Goal: Task Accomplishment & Management: Use online tool/utility

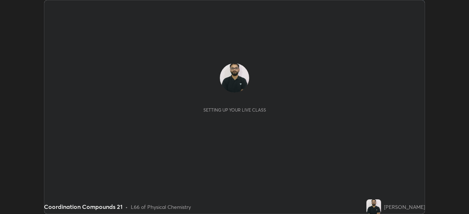
scroll to position [214, 469]
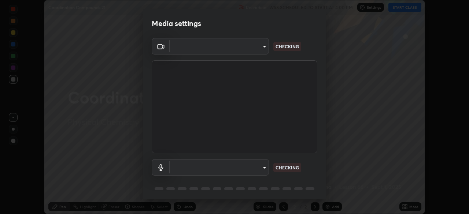
type input "51d019597c161c0694d5583d1f2c643560fde39fe8f4b4da8ea140d4d4830f4c"
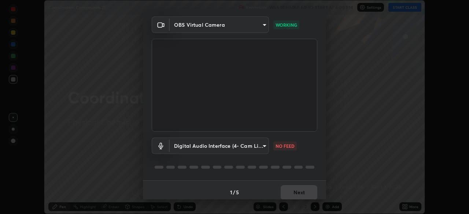
scroll to position [26, 0]
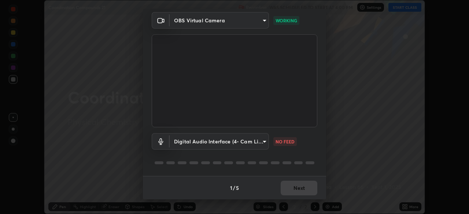
click at [262, 146] on body "Erase all Coordination Compounds 21 Recording WAS SCHEDULED TO START AT 4:00 PM…" at bounding box center [234, 107] width 469 height 214
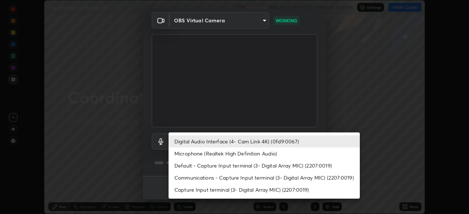
click at [249, 153] on li "Microphone (Realtek High Definition Audio)" at bounding box center [264, 154] width 191 height 12
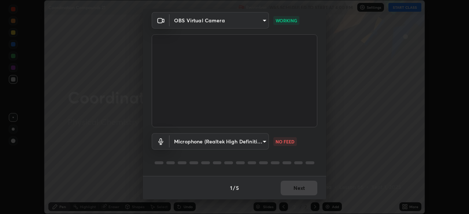
click at [247, 144] on body "Erase all Coordination Compounds 21 Recording WAS SCHEDULED TO START AT 4:00 PM…" at bounding box center [234, 107] width 469 height 214
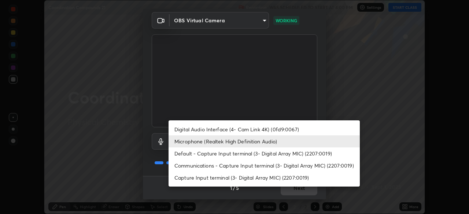
click at [255, 131] on li "Digital Audio Interface (4- Cam Link 4K) (0fd9:0067)" at bounding box center [264, 130] width 191 height 12
type input "a4bf806e174f28b514a09e546bfe975c56b30a4ccca1efc4e67561df13b2c2e5"
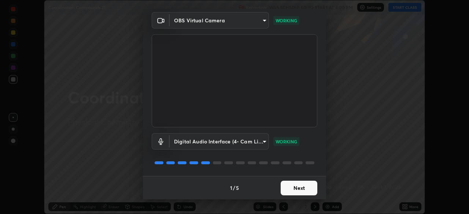
click at [295, 189] on button "Next" at bounding box center [299, 188] width 37 height 15
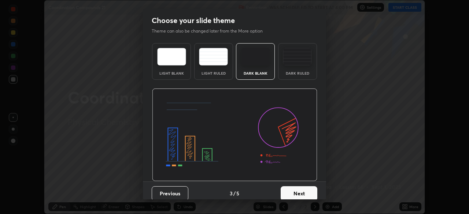
click at [291, 189] on button "Next" at bounding box center [299, 194] width 37 height 15
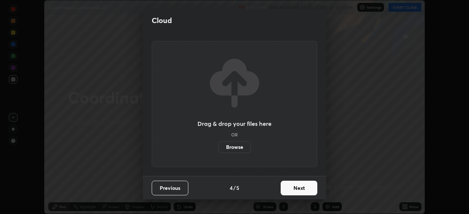
click at [292, 189] on button "Next" at bounding box center [299, 188] width 37 height 15
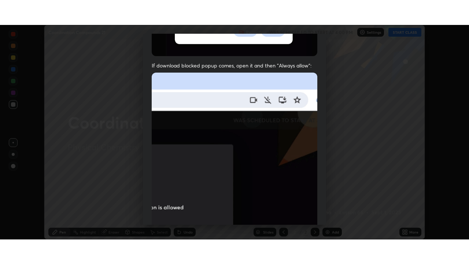
scroll to position [176, 0]
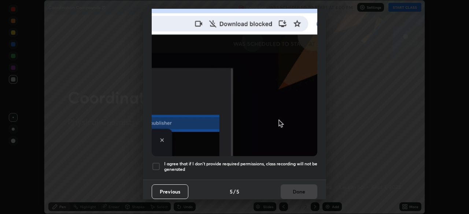
click at [277, 161] on h5 "I agree that if I don't provide required permissions, class recording will not …" at bounding box center [240, 166] width 153 height 11
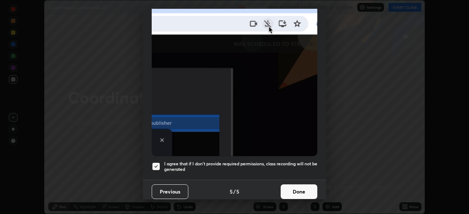
click at [286, 187] on button "Done" at bounding box center [299, 192] width 37 height 15
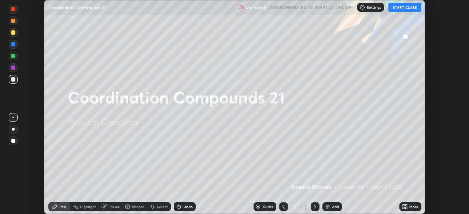
click at [406, 8] on button "START CLASS" at bounding box center [405, 7] width 33 height 9
click at [406, 206] on icon at bounding box center [406, 206] width 2 height 2
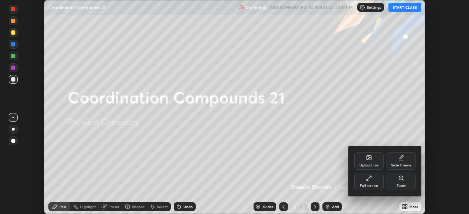
click at [374, 188] on div "Full screen" at bounding box center [369, 186] width 18 height 4
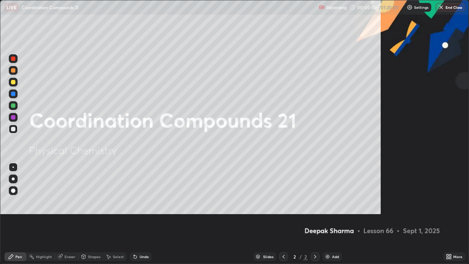
scroll to position [264, 469]
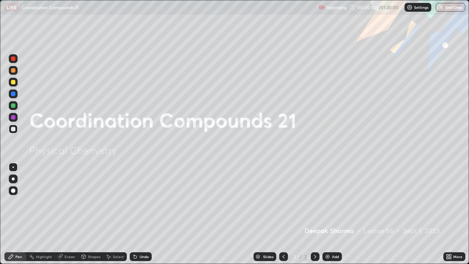
click at [331, 214] on div "Add" at bounding box center [332, 256] width 19 height 9
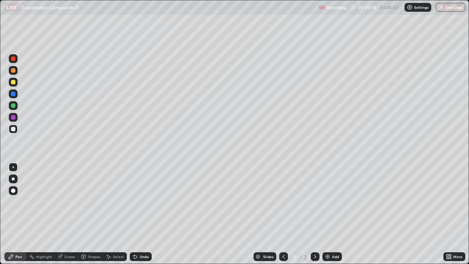
click at [13, 82] on div at bounding box center [13, 82] width 4 height 4
click at [16, 106] on div at bounding box center [13, 105] width 9 height 9
click at [17, 130] on div at bounding box center [13, 129] width 9 height 9
click at [17, 70] on div at bounding box center [13, 70] width 9 height 9
click at [325, 214] on img at bounding box center [328, 257] width 6 height 6
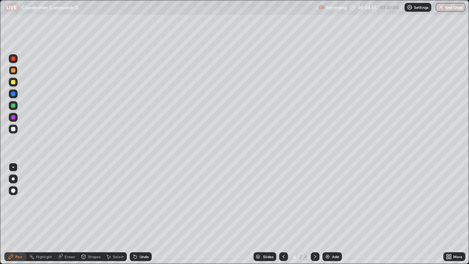
click at [283, 214] on icon at bounding box center [284, 257] width 6 height 6
click at [314, 214] on div at bounding box center [315, 256] width 9 height 9
click at [283, 214] on icon at bounding box center [284, 257] width 6 height 6
click at [12, 130] on div at bounding box center [13, 129] width 4 height 4
click at [314, 214] on icon at bounding box center [315, 257] width 6 height 6
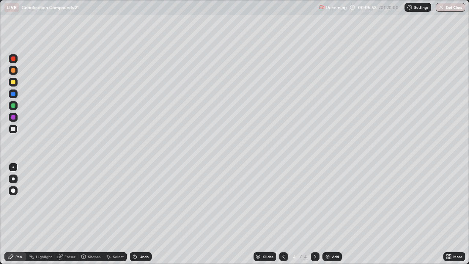
click at [283, 214] on icon at bounding box center [284, 257] width 2 height 4
click at [314, 214] on icon at bounding box center [315, 257] width 2 height 4
click at [284, 214] on icon at bounding box center [284, 257] width 6 height 6
click at [140, 214] on div "Undo" at bounding box center [144, 257] width 9 height 4
click at [330, 214] on div "Add" at bounding box center [332, 256] width 19 height 9
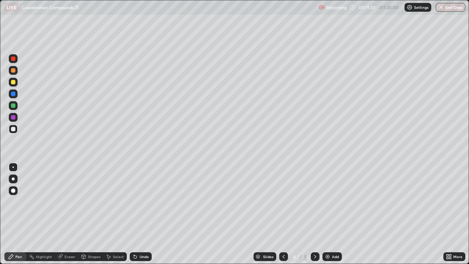
click at [13, 81] on div at bounding box center [13, 82] width 4 height 4
click at [140, 214] on div "Undo" at bounding box center [144, 257] width 9 height 4
click at [67, 214] on div "Eraser" at bounding box center [66, 256] width 23 height 9
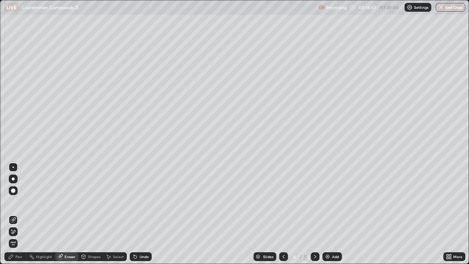
click at [11, 190] on div at bounding box center [13, 190] width 9 height 9
click at [14, 214] on icon at bounding box center [11, 257] width 6 height 6
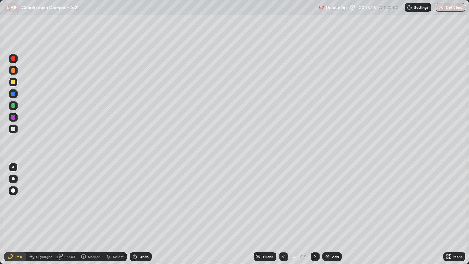
click at [17, 127] on div at bounding box center [13, 129] width 9 height 9
click at [14, 118] on div at bounding box center [13, 117] width 4 height 4
click at [12, 93] on div at bounding box center [13, 94] width 4 height 4
click at [14, 117] on div at bounding box center [13, 117] width 4 height 4
click at [15, 72] on div at bounding box center [13, 70] width 4 height 4
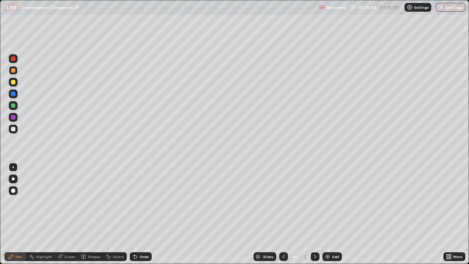
click at [17, 60] on div at bounding box center [13, 58] width 9 height 9
click at [14, 117] on div at bounding box center [13, 117] width 4 height 4
click at [13, 93] on div at bounding box center [13, 94] width 4 height 4
click at [141, 214] on div "Undo" at bounding box center [144, 257] width 9 height 4
click at [14, 129] on div at bounding box center [13, 129] width 4 height 4
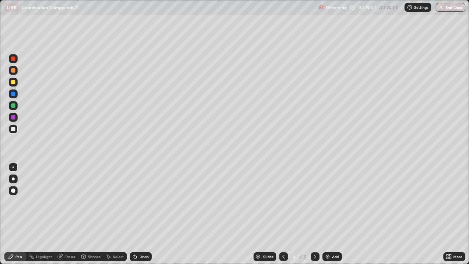
click at [144, 214] on div "Undo" at bounding box center [144, 257] width 9 height 4
click at [326, 214] on img at bounding box center [328, 257] width 6 height 6
click at [10, 81] on div at bounding box center [13, 82] width 9 height 9
click at [137, 214] on div "Undo" at bounding box center [141, 256] width 22 height 9
click at [13, 106] on div at bounding box center [13, 105] width 4 height 4
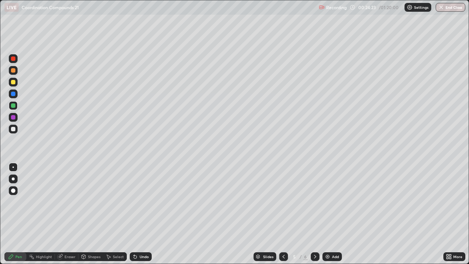
click at [12, 116] on div at bounding box center [13, 117] width 4 height 4
click at [15, 70] on div at bounding box center [13, 70] width 4 height 4
click at [15, 116] on div at bounding box center [13, 117] width 4 height 4
click at [13, 55] on div at bounding box center [13, 58] width 9 height 9
click at [17, 96] on div at bounding box center [13, 93] width 9 height 9
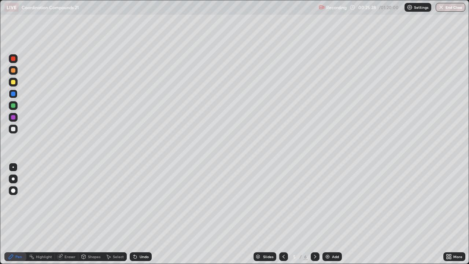
click at [12, 128] on div at bounding box center [13, 129] width 4 height 4
click at [284, 214] on icon at bounding box center [284, 257] width 6 height 6
click at [314, 214] on icon at bounding box center [315, 257] width 6 height 6
click at [331, 214] on div "Add" at bounding box center [332, 256] width 19 height 9
click at [16, 84] on div at bounding box center [13, 82] width 9 height 9
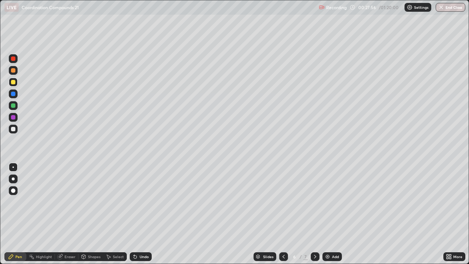
click at [16, 129] on div at bounding box center [13, 129] width 9 height 9
click at [16, 104] on div at bounding box center [13, 105] width 9 height 9
click at [15, 70] on div at bounding box center [13, 70] width 4 height 4
click at [13, 105] on div at bounding box center [13, 105] width 4 height 4
click at [15, 94] on div at bounding box center [13, 94] width 4 height 4
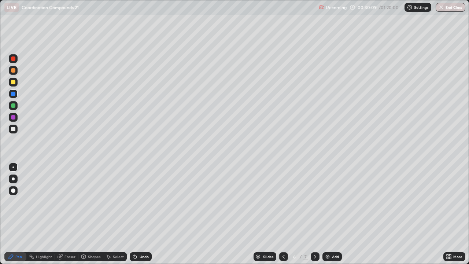
click at [14, 116] on div at bounding box center [13, 117] width 4 height 4
click at [19, 93] on div "Erase all" at bounding box center [13, 132] width 18 height 235
click at [16, 94] on div at bounding box center [13, 93] width 9 height 9
click at [136, 214] on icon at bounding box center [135, 257] width 6 height 6
click at [16, 73] on div at bounding box center [13, 70] width 9 height 9
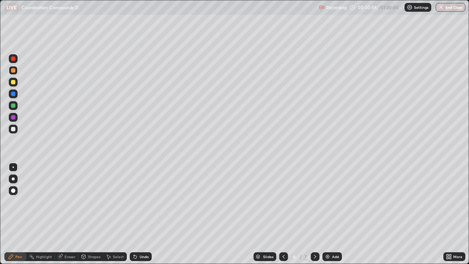
click at [14, 60] on div at bounding box center [13, 58] width 4 height 4
click at [15, 106] on div at bounding box center [13, 105] width 4 height 4
click at [14, 93] on div at bounding box center [13, 94] width 4 height 4
click at [13, 129] on div at bounding box center [13, 129] width 4 height 4
click at [15, 117] on div at bounding box center [13, 117] width 4 height 4
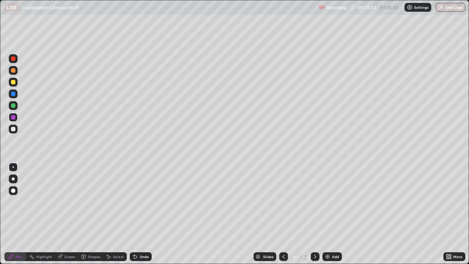
click at [141, 214] on div "Undo" at bounding box center [141, 256] width 22 height 9
click at [15, 81] on div at bounding box center [13, 82] width 4 height 4
click at [21, 59] on div "Erase all" at bounding box center [13, 132] width 18 height 235
click at [18, 59] on div at bounding box center [13, 59] width 12 height 12
click at [16, 125] on div at bounding box center [13, 129] width 9 height 12
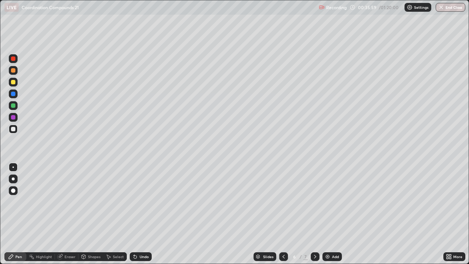
click at [334, 214] on div "Add" at bounding box center [332, 256] width 19 height 9
click at [15, 82] on div at bounding box center [13, 82] width 4 height 4
click at [15, 116] on div at bounding box center [13, 117] width 9 height 9
click at [282, 214] on div at bounding box center [283, 256] width 9 height 9
click at [314, 214] on div at bounding box center [315, 256] width 9 height 9
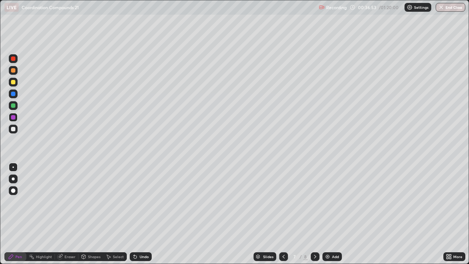
click at [12, 92] on div at bounding box center [13, 94] width 4 height 4
click at [141, 214] on div "Undo" at bounding box center [144, 257] width 9 height 4
click at [17, 70] on div at bounding box center [13, 70] width 9 height 9
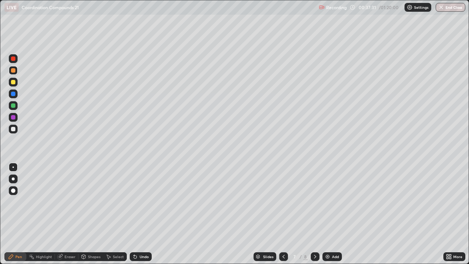
click at [15, 128] on div at bounding box center [13, 129] width 4 height 4
click at [283, 214] on icon at bounding box center [284, 257] width 2 height 4
click at [314, 214] on icon at bounding box center [315, 257] width 6 height 6
click at [282, 214] on icon at bounding box center [284, 257] width 6 height 6
click at [316, 214] on icon at bounding box center [315, 257] width 6 height 6
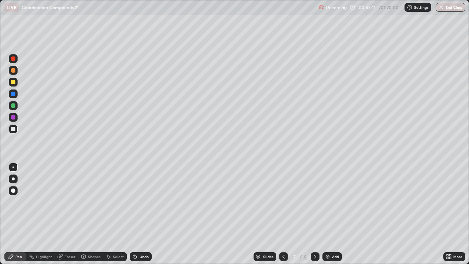
click at [331, 214] on div "Add" at bounding box center [332, 256] width 19 height 9
click at [14, 82] on div at bounding box center [13, 82] width 4 height 4
click at [14, 105] on div at bounding box center [13, 105] width 4 height 4
click at [15, 71] on div at bounding box center [13, 70] width 4 height 4
click at [140, 214] on div "Undo" at bounding box center [144, 257] width 9 height 4
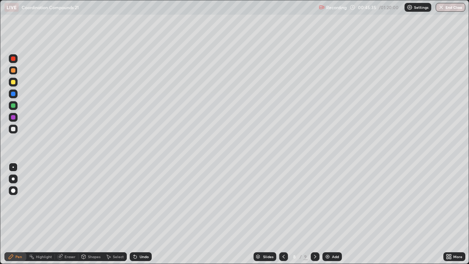
click at [140, 214] on div "Undo" at bounding box center [144, 257] width 9 height 4
click at [142, 214] on div "Undo" at bounding box center [144, 257] width 9 height 4
click at [144, 214] on div "Undo" at bounding box center [144, 257] width 9 height 4
click at [15, 107] on div at bounding box center [13, 105] width 4 height 4
click at [16, 71] on div at bounding box center [13, 70] width 9 height 9
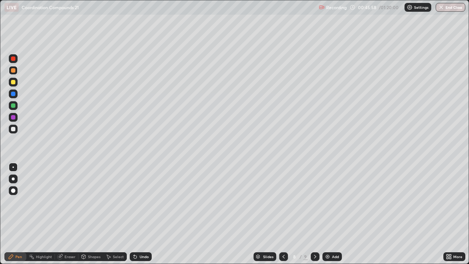
click at [14, 117] on div at bounding box center [13, 117] width 4 height 4
click at [13, 107] on div at bounding box center [13, 105] width 4 height 4
click at [143, 214] on div "Undo" at bounding box center [144, 257] width 9 height 4
click at [329, 214] on img at bounding box center [328, 257] width 6 height 6
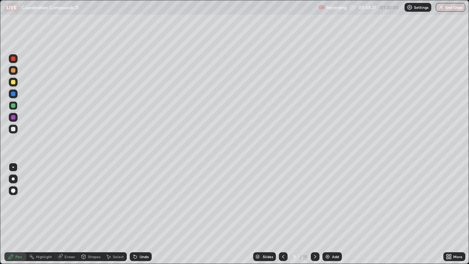
click at [17, 79] on div at bounding box center [13, 82] width 9 height 9
click at [14, 106] on div at bounding box center [13, 105] width 4 height 4
click at [14, 117] on div at bounding box center [13, 117] width 4 height 4
click at [142, 214] on div "Undo" at bounding box center [144, 257] width 9 height 4
click at [14, 106] on div at bounding box center [13, 105] width 4 height 4
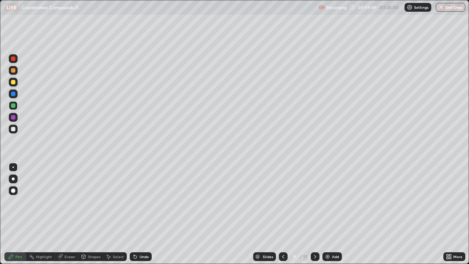
click at [114, 214] on div "Select" at bounding box center [118, 257] width 11 height 4
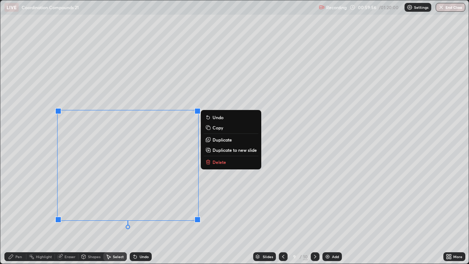
click at [216, 128] on p "Copy" at bounding box center [218, 128] width 11 height 6
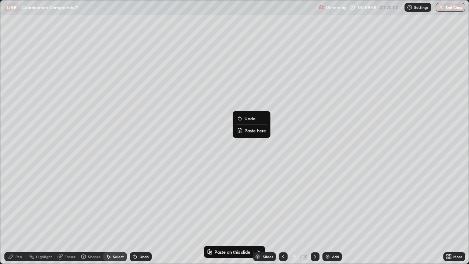
click at [250, 130] on p "Paste here" at bounding box center [255, 131] width 22 height 6
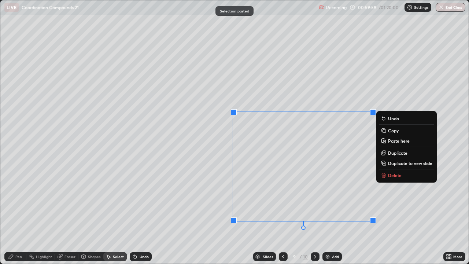
click at [211, 169] on div "0 ° Undo Copy Paste here Duplicate Duplicate to new slide Delete" at bounding box center [234, 131] width 468 height 263
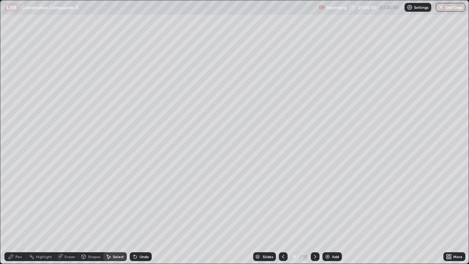
click at [66, 214] on div "Eraser" at bounding box center [70, 257] width 11 height 4
click at [17, 214] on div "Pen" at bounding box center [18, 257] width 7 height 4
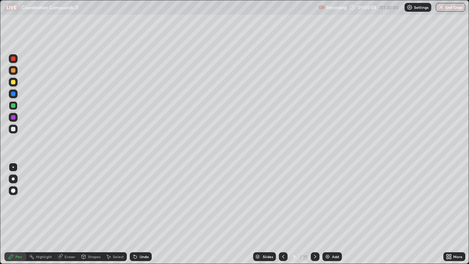
click at [17, 127] on div at bounding box center [13, 129] width 9 height 9
click at [328, 214] on img at bounding box center [328, 257] width 6 height 6
click at [17, 80] on div at bounding box center [13, 82] width 9 height 9
click at [14, 106] on div at bounding box center [13, 105] width 4 height 4
click at [14, 129] on div at bounding box center [13, 129] width 4 height 4
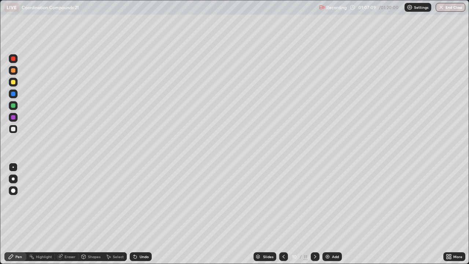
click at [16, 106] on div at bounding box center [13, 105] width 9 height 9
click at [17, 129] on div at bounding box center [13, 129] width 9 height 9
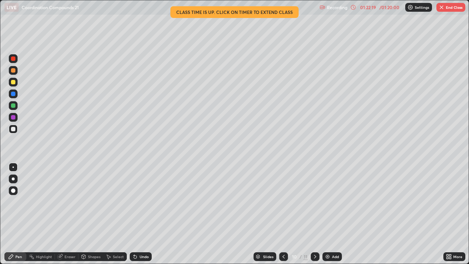
click at [447, 9] on button "End Class" at bounding box center [451, 7] width 29 height 9
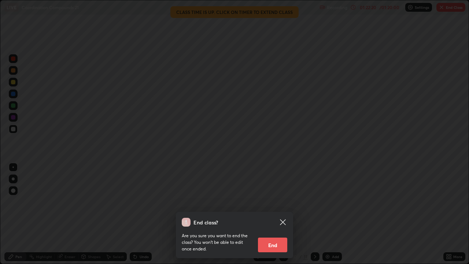
click at [277, 214] on button "End" at bounding box center [272, 245] width 29 height 15
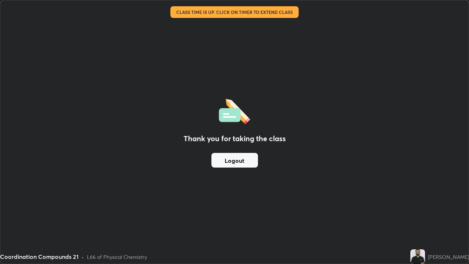
click at [242, 160] on button "Logout" at bounding box center [234, 160] width 47 height 15
